Goal: Transaction & Acquisition: Book appointment/travel/reservation

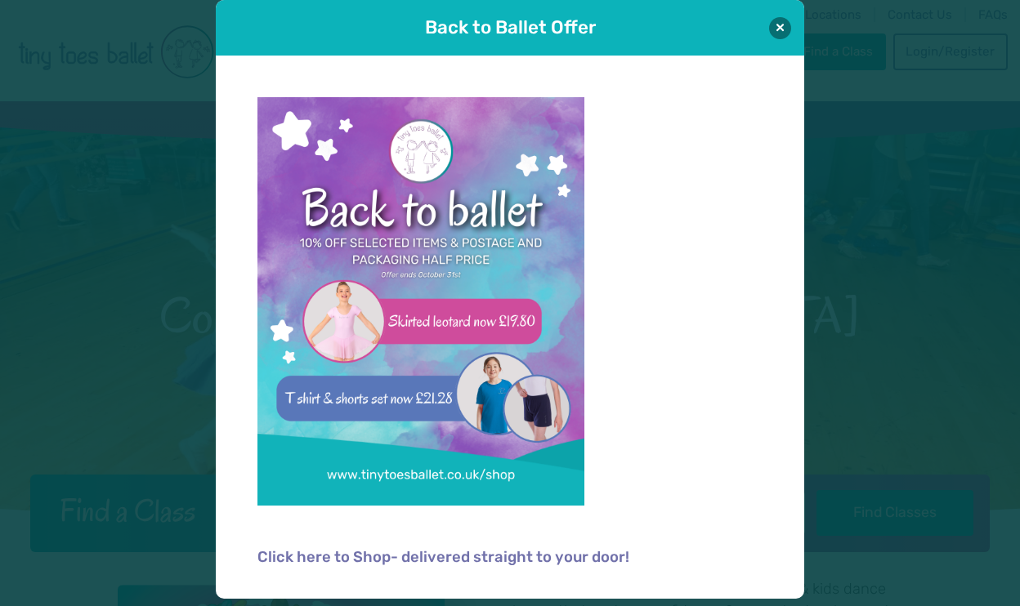
scroll to position [16, 0]
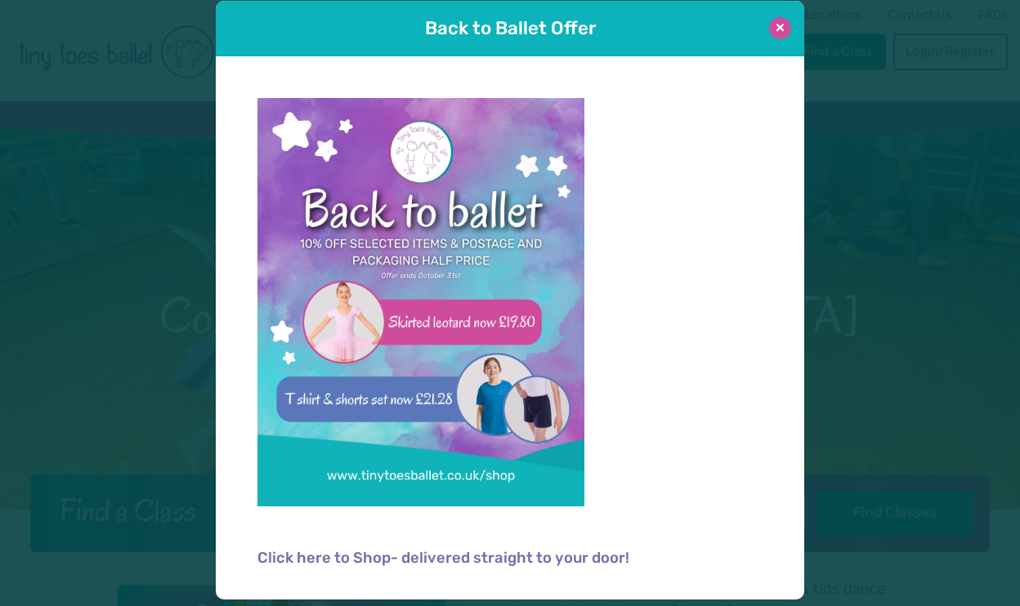
click at [786, 31] on button at bounding box center [780, 28] width 22 height 22
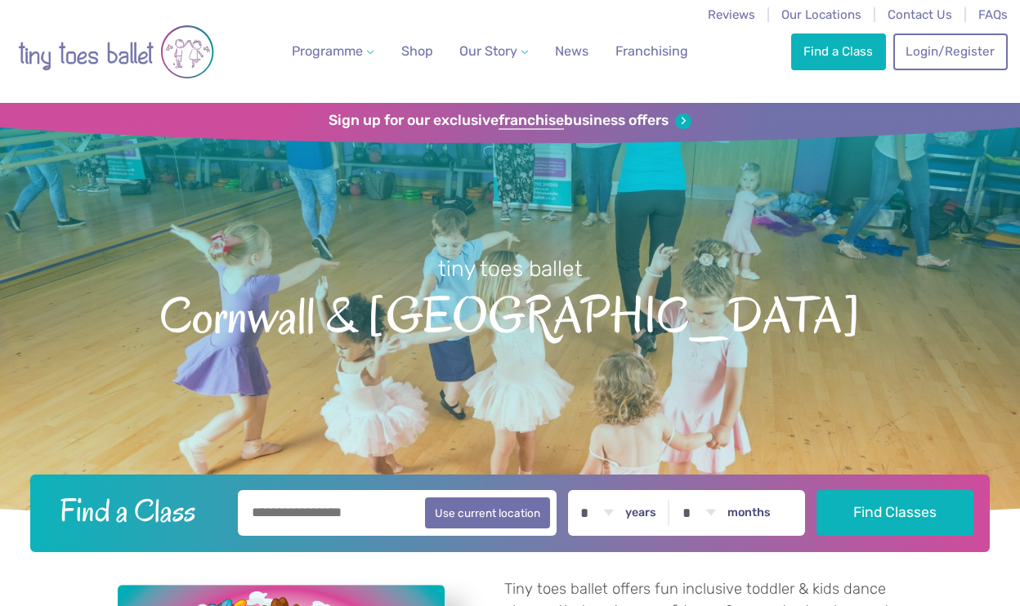
scroll to position [0, 0]
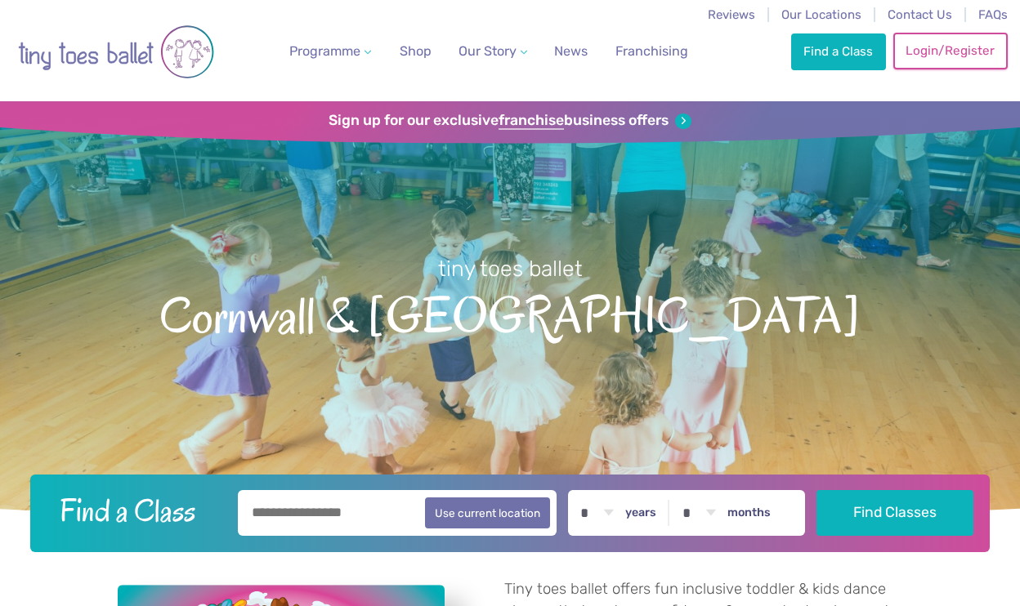
click at [930, 52] on link "Login/Register" at bounding box center [950, 51] width 114 height 36
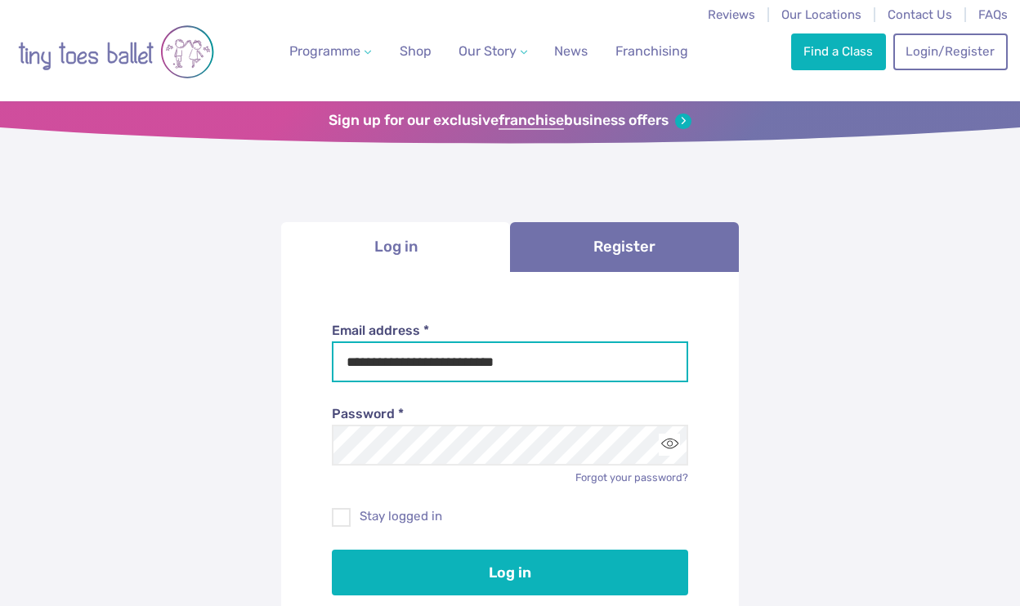
type input "**********"
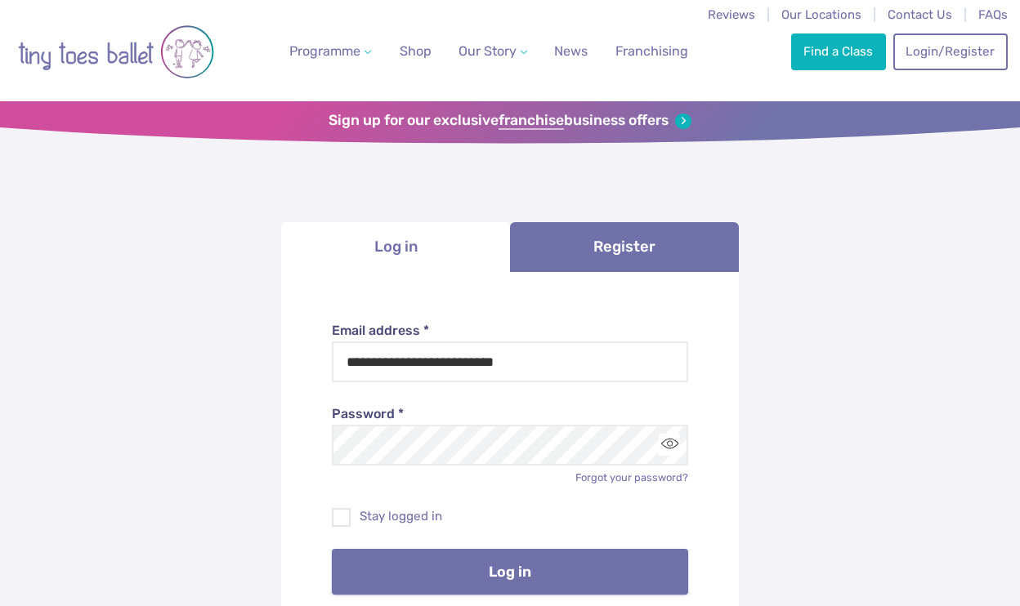
click at [449, 559] on button "Log in" at bounding box center [510, 572] width 357 height 46
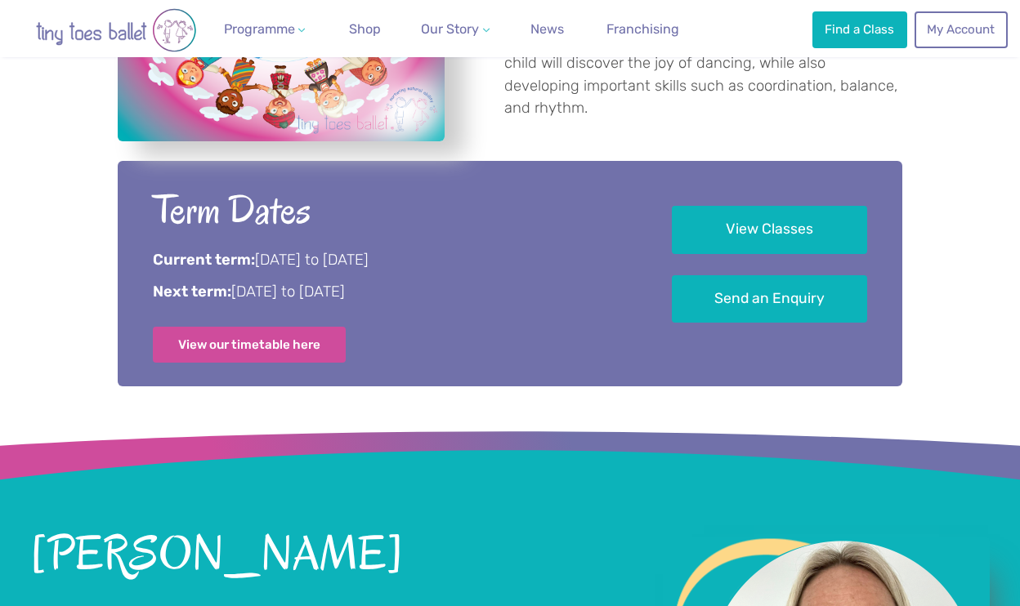
scroll to position [773, 0]
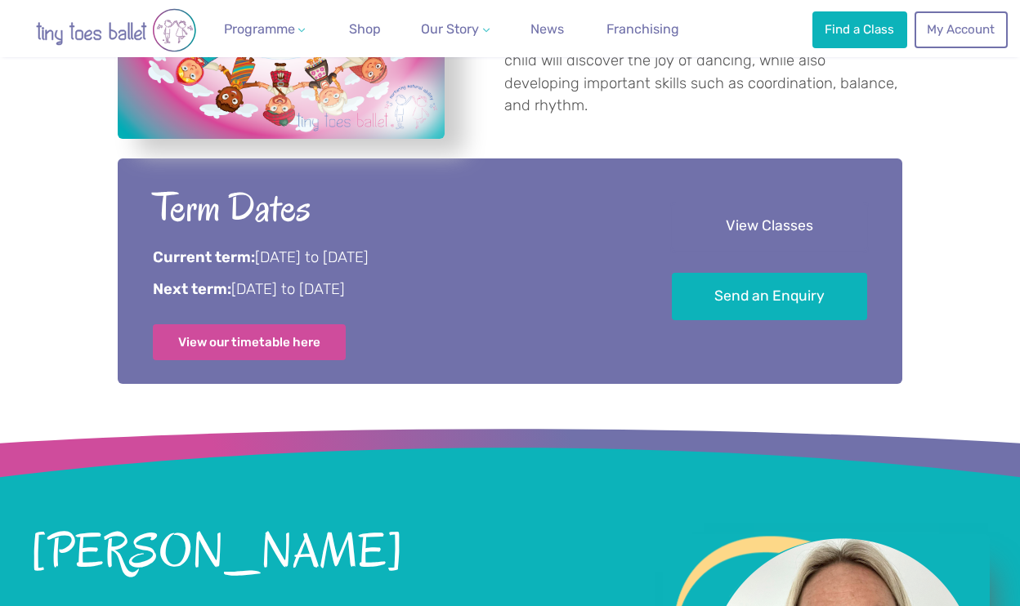
click at [749, 224] on link "View Classes" at bounding box center [769, 227] width 195 height 48
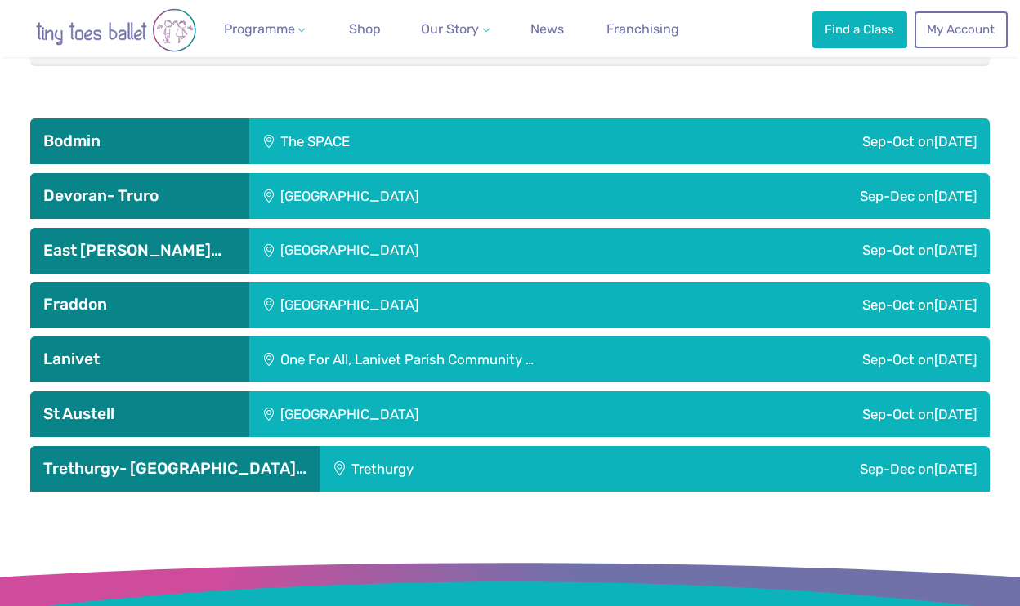
scroll to position [2525, 0]
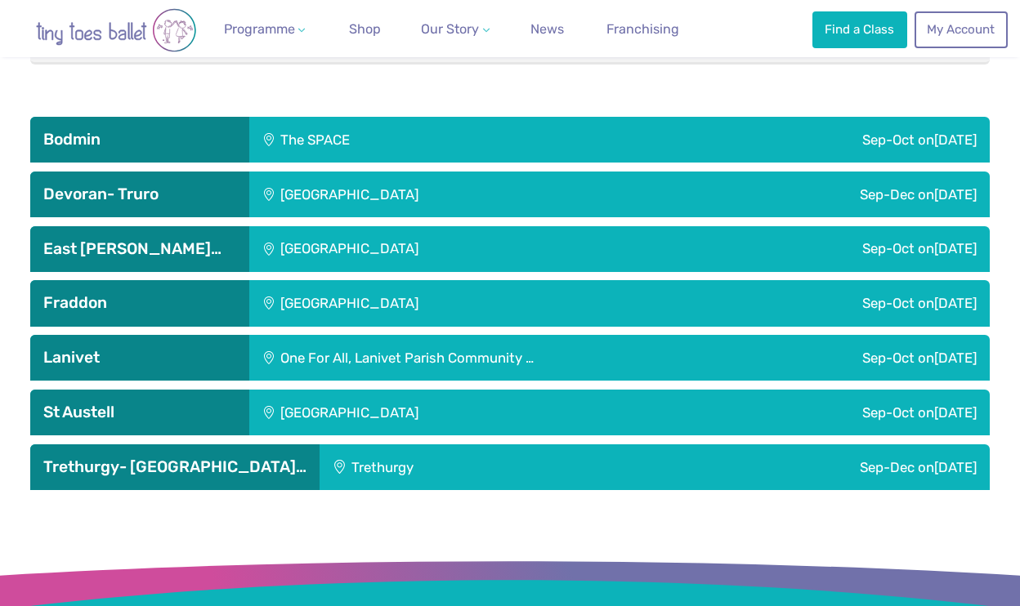
click at [442, 190] on div "[GEOGRAPHIC_DATA]" at bounding box center [456, 195] width 415 height 46
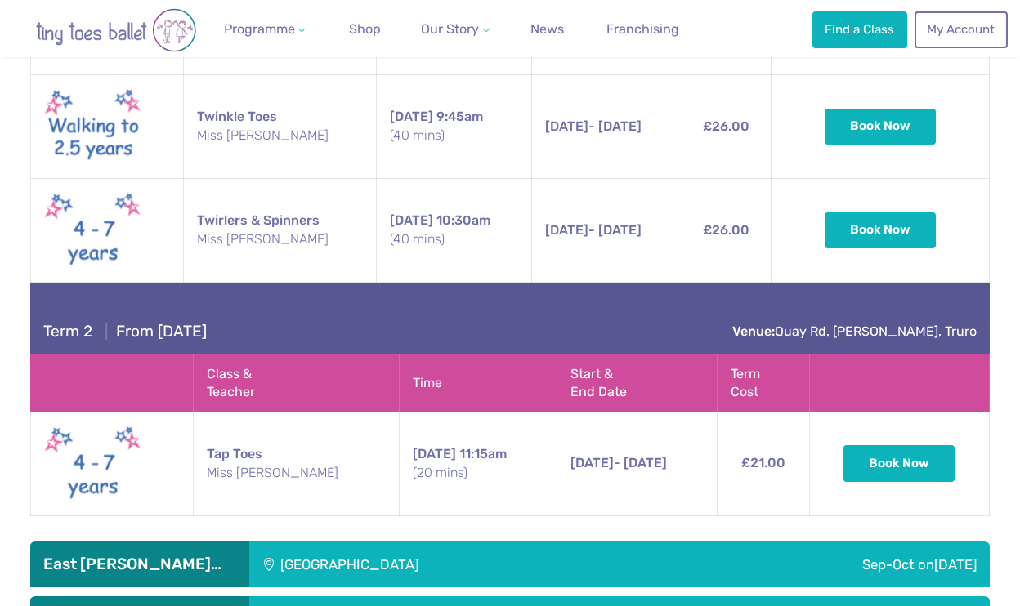
scroll to position [2896, 0]
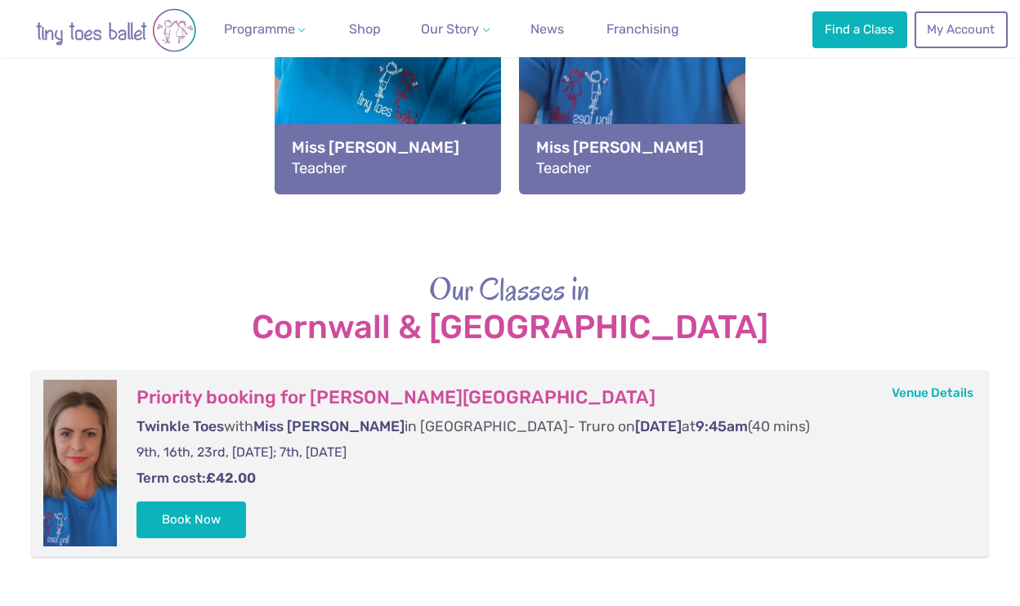
scroll to position [2019, 0]
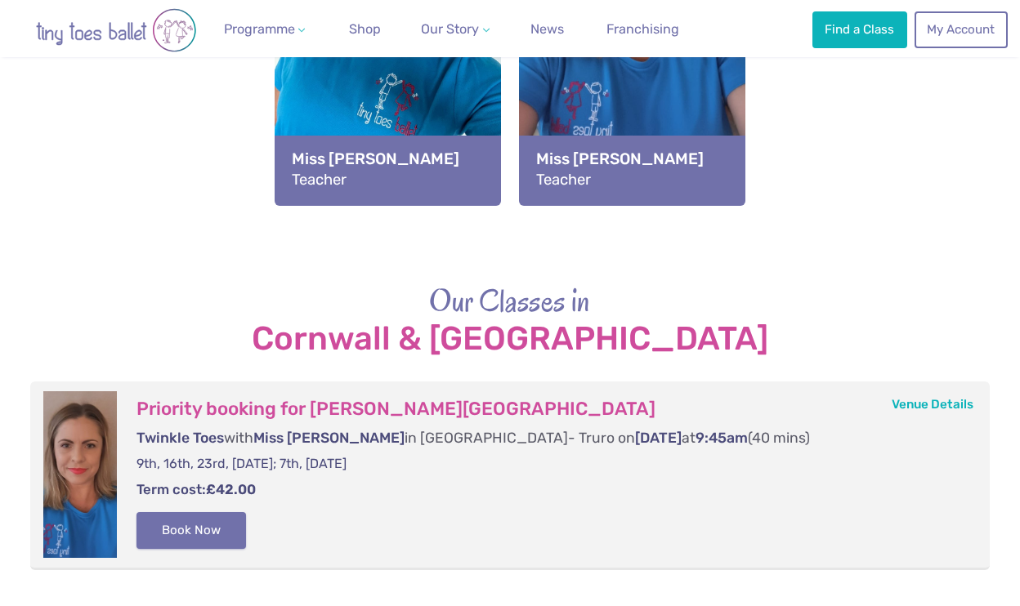
click at [200, 525] on button "Book Now" at bounding box center [191, 530] width 110 height 36
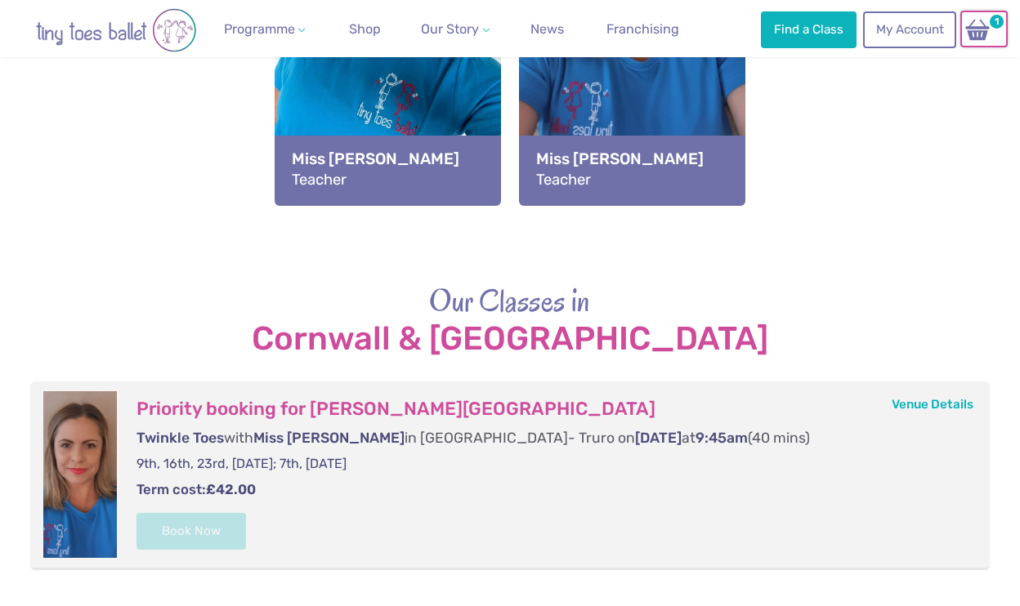
click at [983, 37] on img at bounding box center [977, 30] width 31 height 24
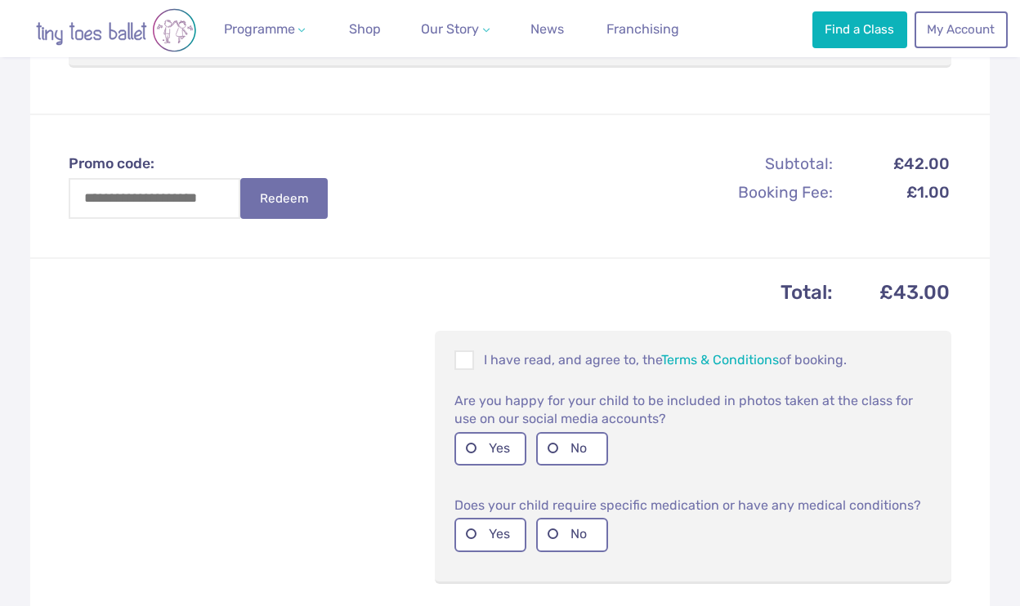
scroll to position [494, 0]
click at [569, 349] on p "I have read, and agree to, the Terms & Conditions of booking." at bounding box center [692, 359] width 477 height 20
click at [584, 431] on label "No" at bounding box center [572, 448] width 72 height 34
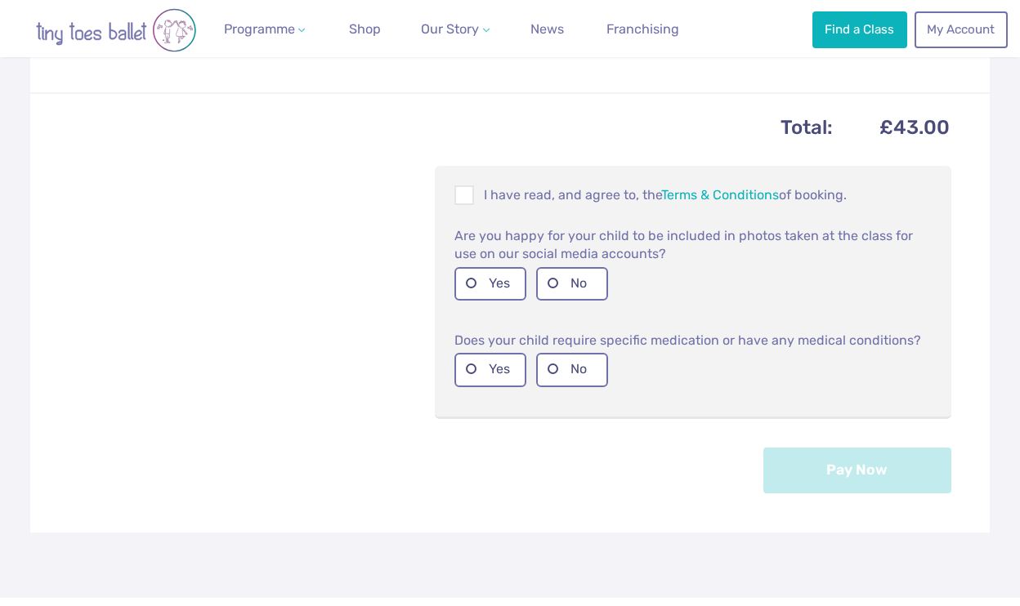
scroll to position [669, 0]
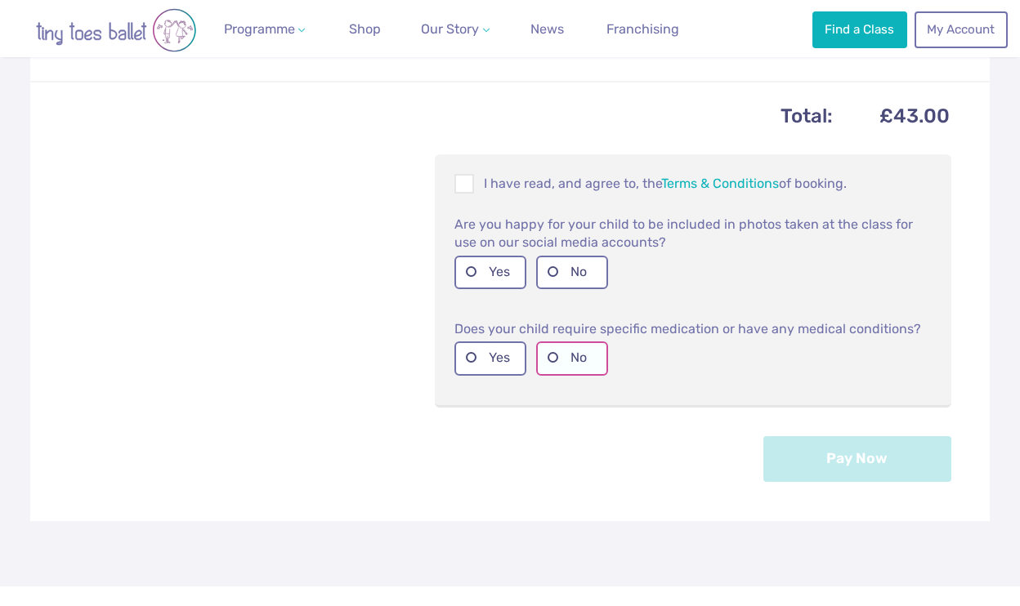
click at [582, 342] on label "No" at bounding box center [572, 359] width 72 height 34
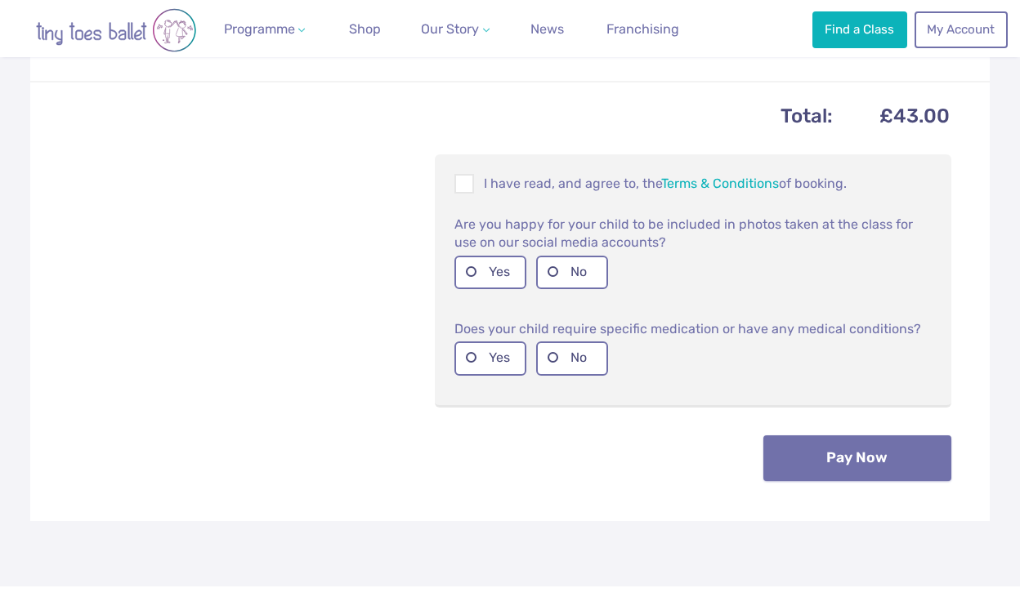
click at [858, 441] on button "Pay Now" at bounding box center [857, 459] width 188 height 46
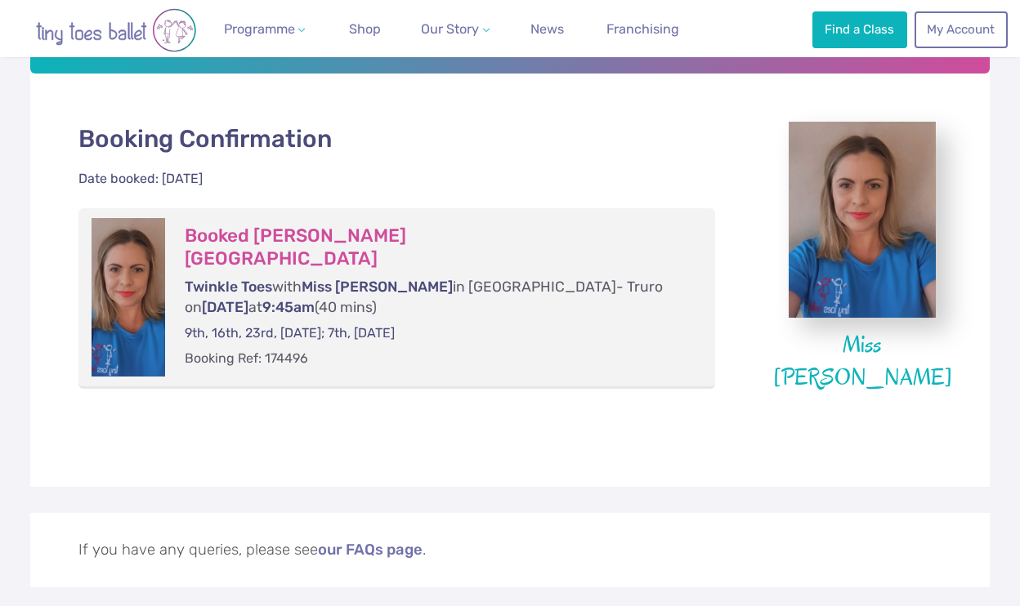
scroll to position [298, 0]
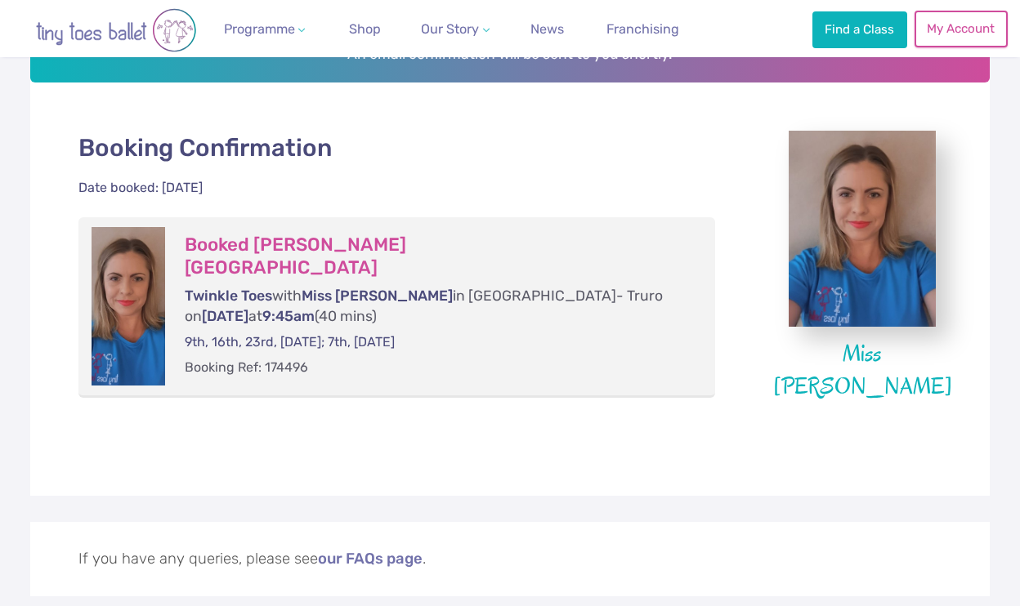
click at [982, 32] on link "My Account" at bounding box center [961, 29] width 93 height 36
